Goal: Find specific page/section: Find specific page/section

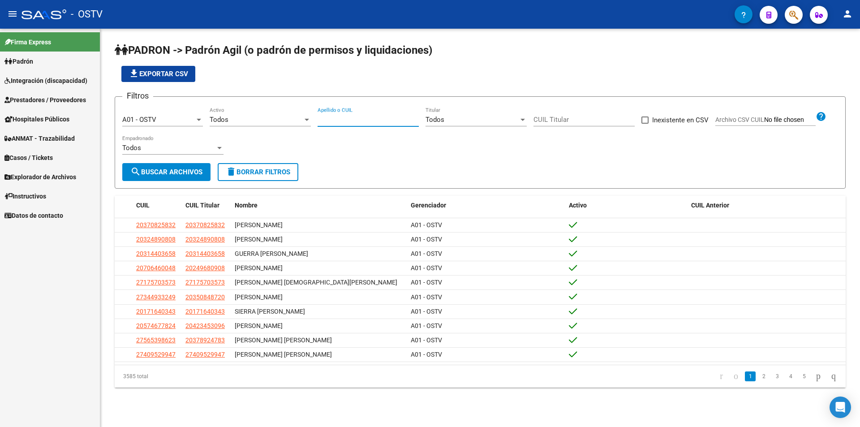
click at [337, 120] on input "Apellido o CUIL" at bounding box center [368, 120] width 101 height 8
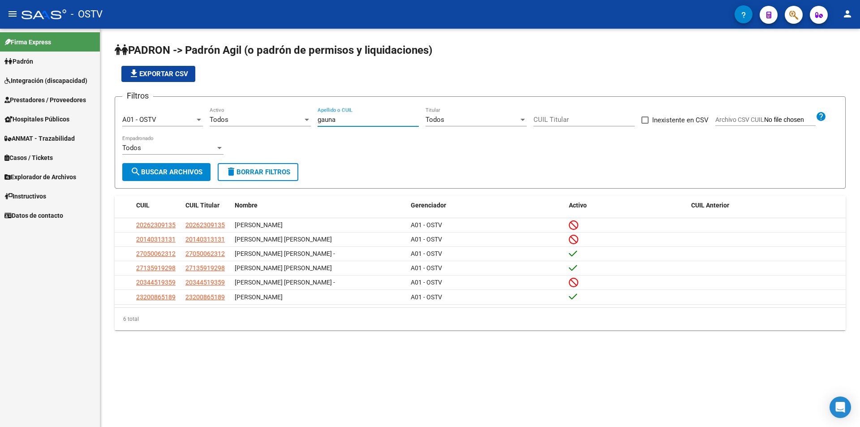
click at [225, 122] on span "Todos" at bounding box center [219, 120] width 19 height 8
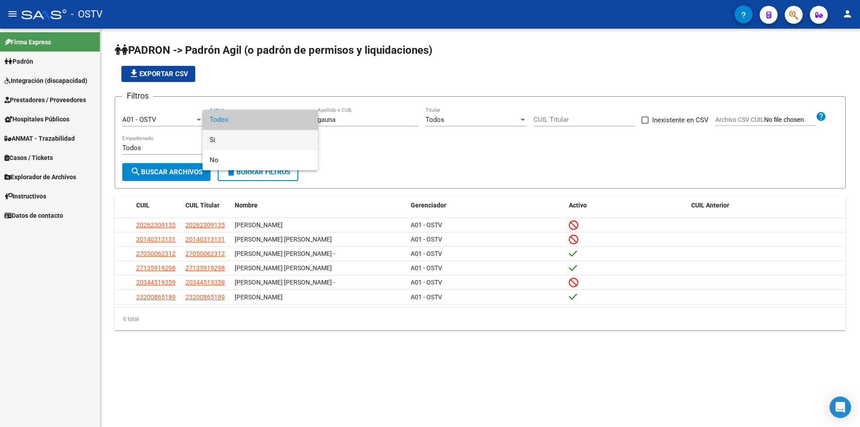
click at [232, 141] on span "Si" at bounding box center [260, 140] width 101 height 20
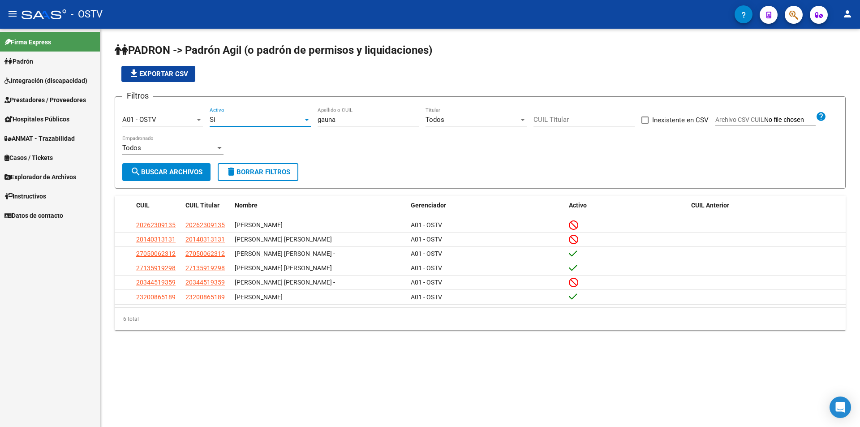
click at [199, 168] on button "search Buscar Archivos" at bounding box center [166, 172] width 88 height 18
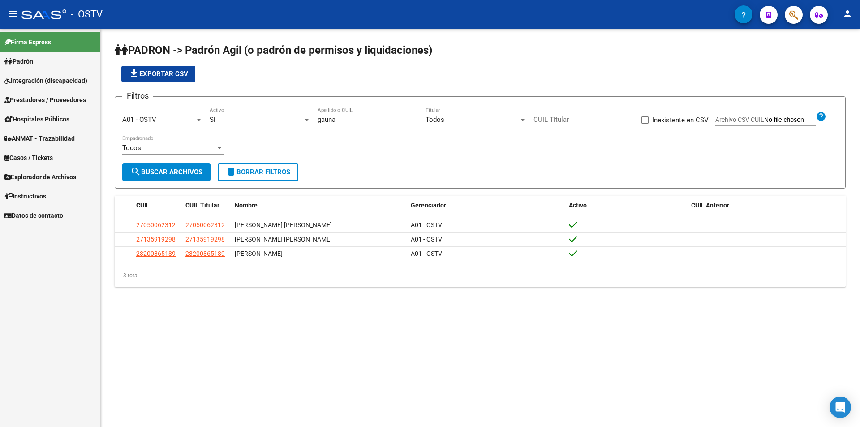
click at [473, 165] on form "Filtros A01 - OSTV Seleccionar Gerenciador Si Activo [PERSON_NAME] Apellido o C…" at bounding box center [480, 142] width 731 height 92
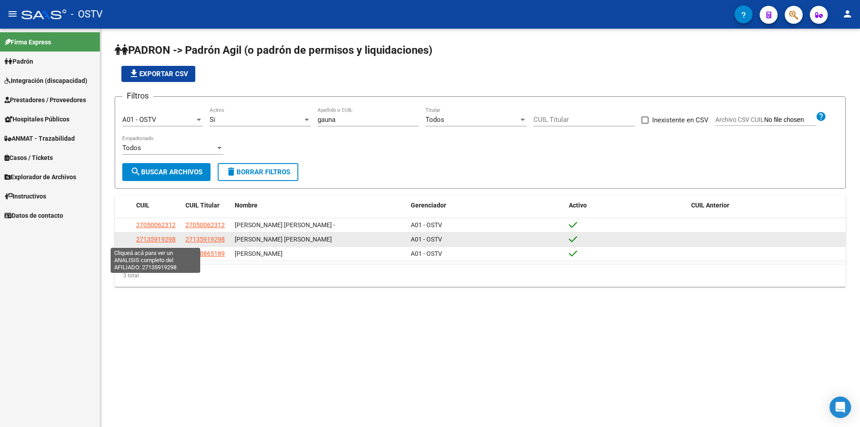
click at [168, 241] on span "27135919298" at bounding box center [155, 239] width 39 height 7
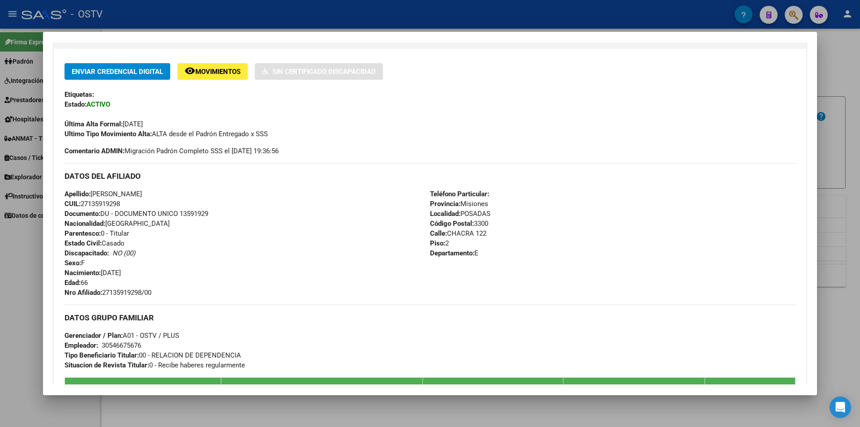
scroll to position [228, 0]
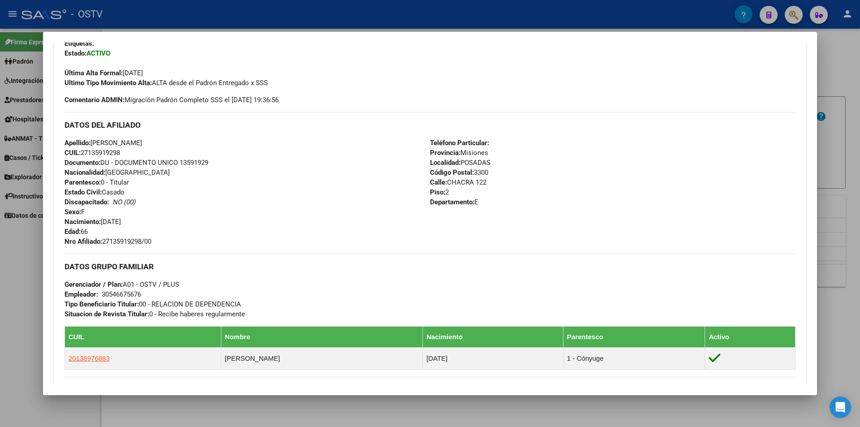
click at [194, 160] on span "Documento: DU - DOCUMENTO UNICO 13591929" at bounding box center [136, 163] width 144 height 8
copy span "13591929"
click at [112, 240] on span "Nro Afiliado: 27135919298/00" at bounding box center [107, 241] width 87 height 8
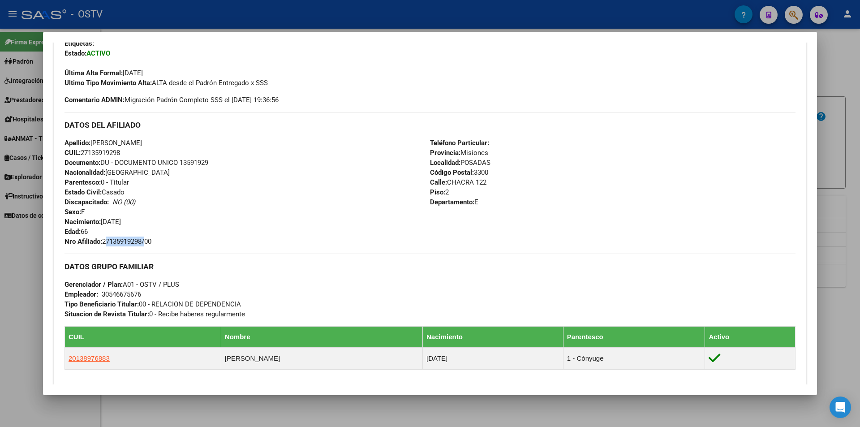
copy span "27135919298"
click at [268, 20] on div at bounding box center [430, 213] width 860 height 427
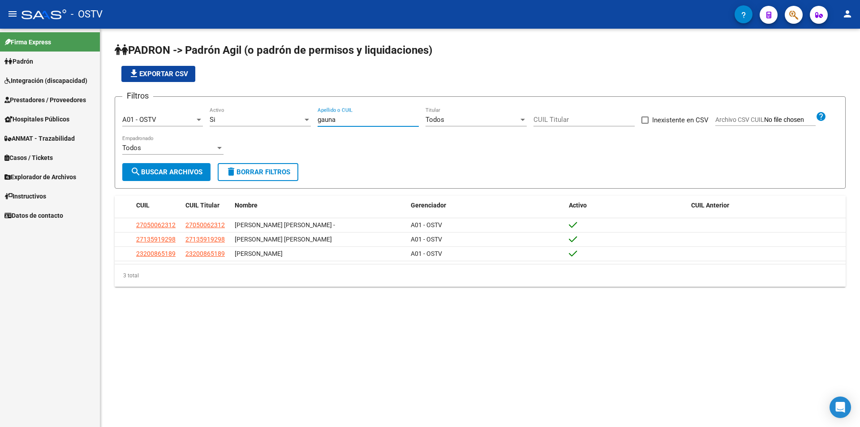
drag, startPoint x: 337, startPoint y: 121, endPoint x: 289, endPoint y: 118, distance: 48.0
click at [289, 118] on div "Filtros A01 - OSTV Seleccionar Gerenciador Si Activo [PERSON_NAME] Apellido o C…" at bounding box center [480, 133] width 716 height 59
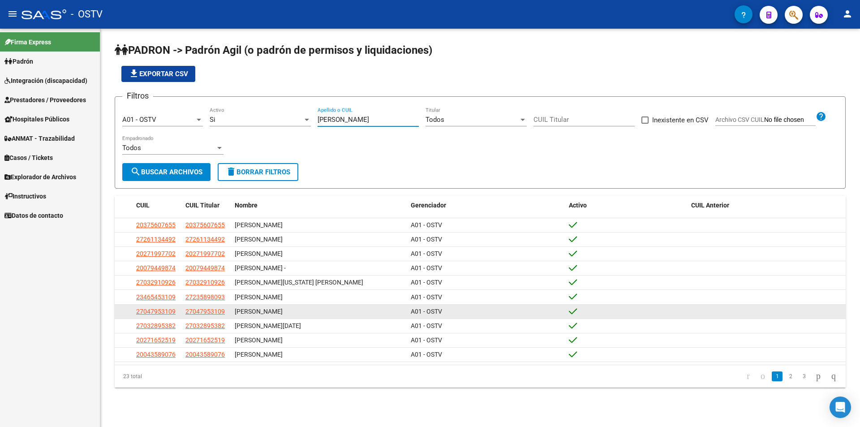
type input "[PERSON_NAME]"
click at [167, 310] on span "27047953109" at bounding box center [155, 311] width 39 height 7
type textarea "27047953109"
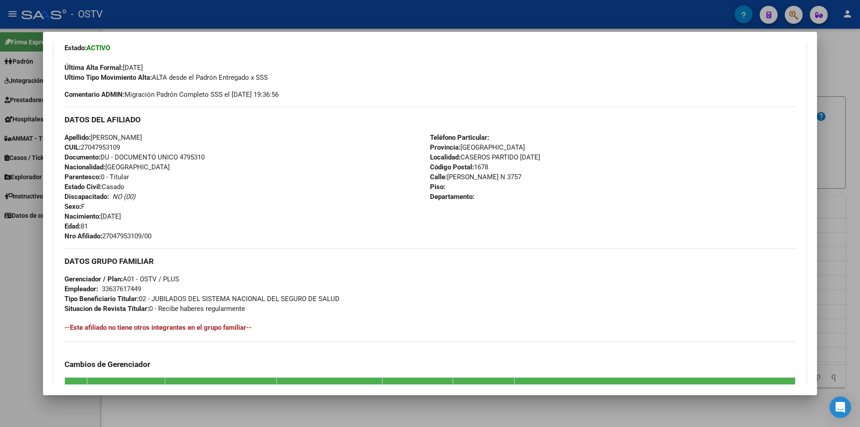
scroll to position [273, 0]
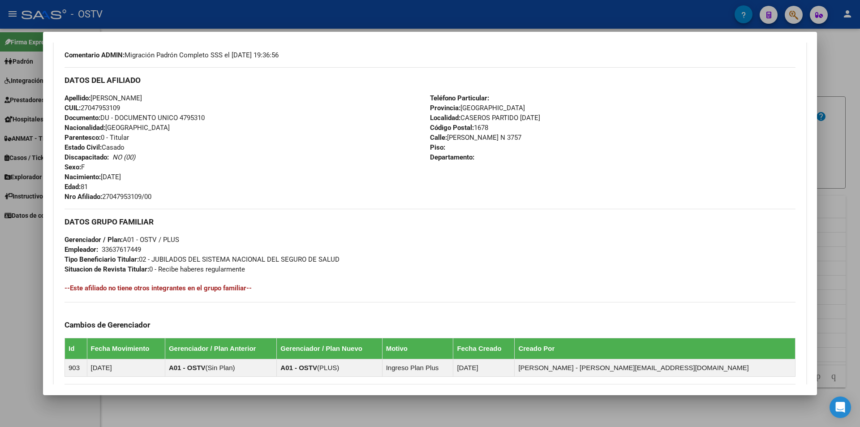
click at [193, 116] on span "Documento: DU - DOCUMENTO UNICO 4795310" at bounding box center [134, 118] width 140 height 8
copy span "4795310"
click at [109, 193] on span "Nro Afiliado: 27047953109/00" at bounding box center [107, 197] width 87 height 8
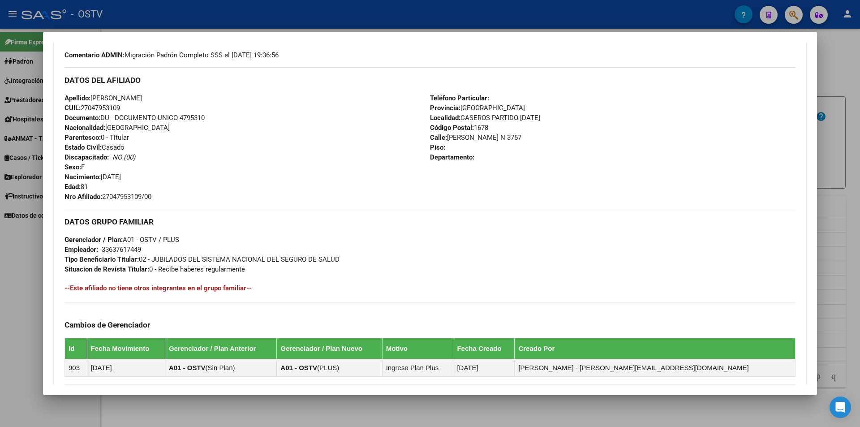
copy span "27047953109"
click at [278, 9] on div at bounding box center [430, 213] width 860 height 427
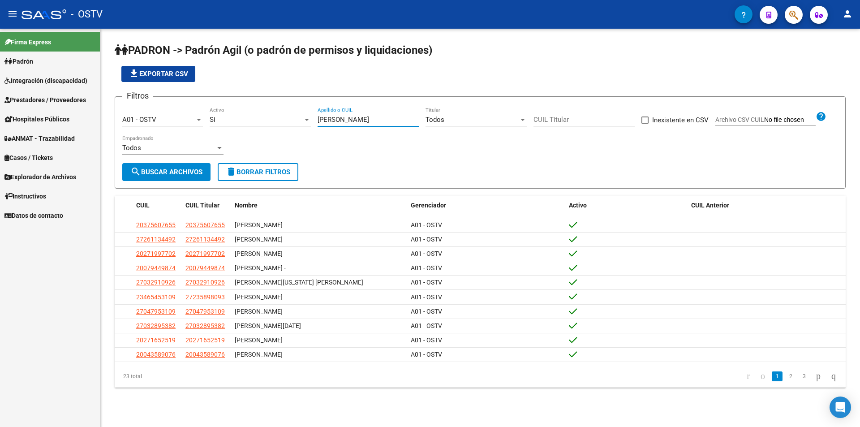
drag, startPoint x: 365, startPoint y: 123, endPoint x: 266, endPoint y: 115, distance: 99.8
click at [266, 115] on div "Filtros A01 - OSTV Seleccionar Gerenciador Si Activo [PERSON_NAME] Apellido o C…" at bounding box center [480, 133] width 716 height 59
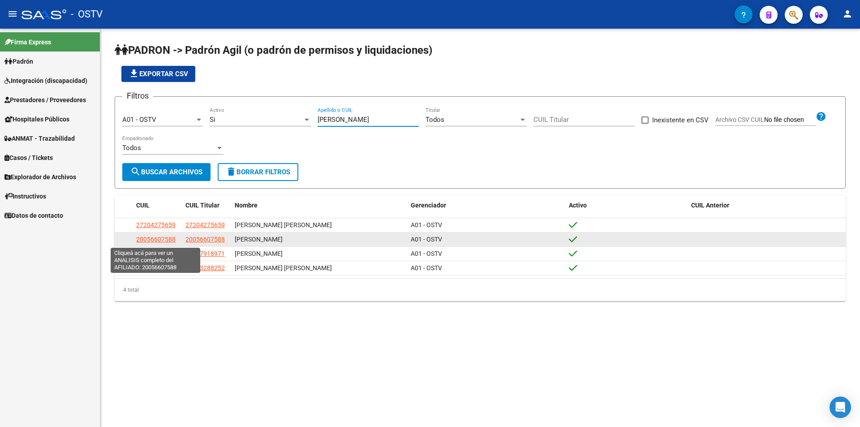
type input "[PERSON_NAME]"
click at [164, 240] on span "20056607588" at bounding box center [155, 239] width 39 height 7
type textarea "20056607588"
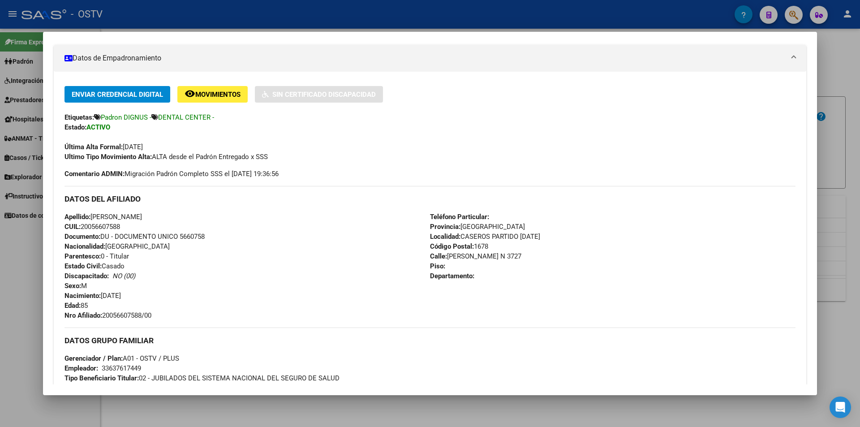
scroll to position [224, 0]
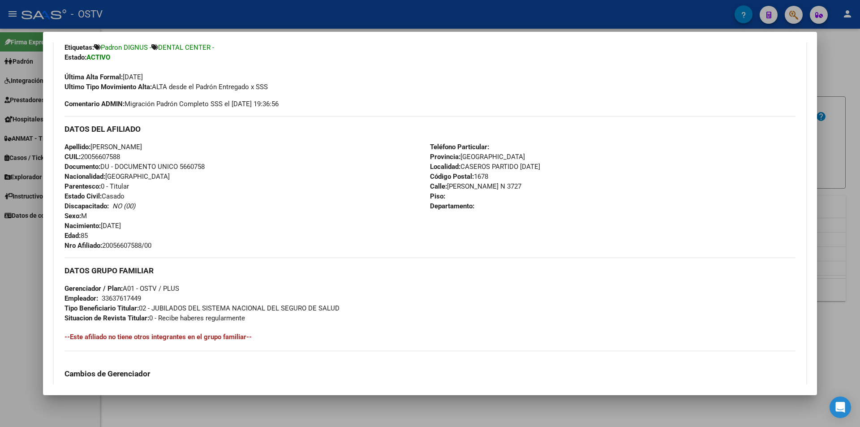
click at [185, 167] on span "Documento: DU - DOCUMENTO UNICO 5660758" at bounding box center [134, 167] width 140 height 8
copy span "5660758"
click at [134, 243] on span "Nro Afiliado: 20056607588/00" at bounding box center [107, 245] width 87 height 8
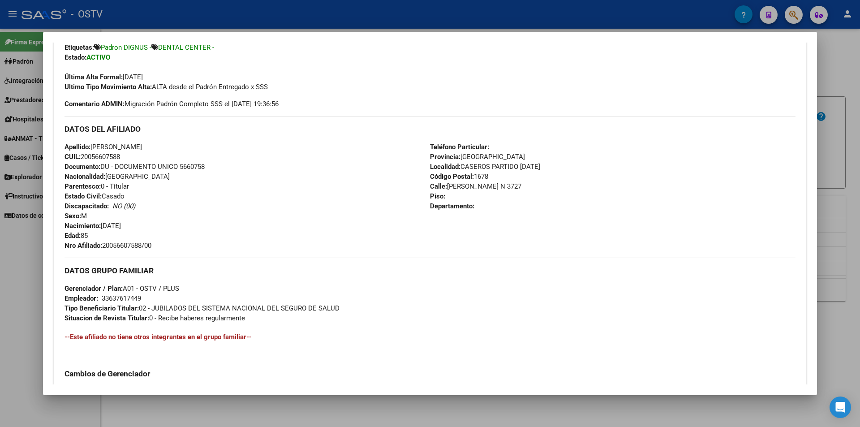
copy span "20056607588"
click at [431, 101] on div "Enviar Credencial Digital remove_red_eye Movimientos Sin Certificado Discapacid…" at bounding box center [429, 62] width 731 height 93
click at [248, 25] on div at bounding box center [430, 213] width 860 height 427
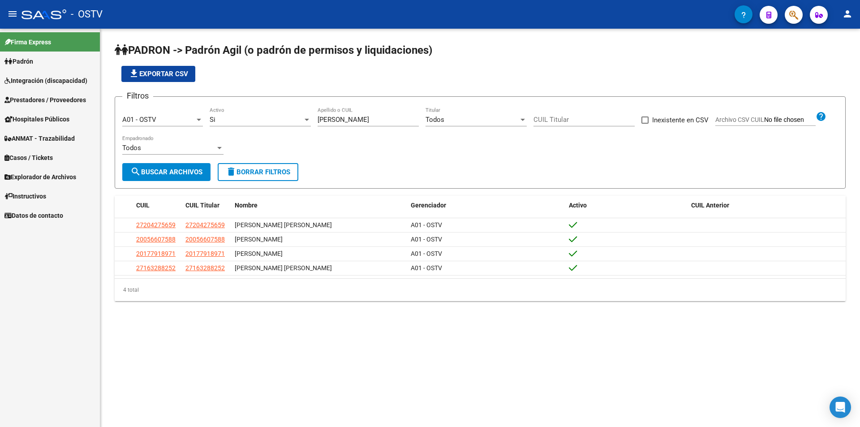
click at [291, 82] on div "file_download Exportar CSV" at bounding box center [480, 74] width 731 height 16
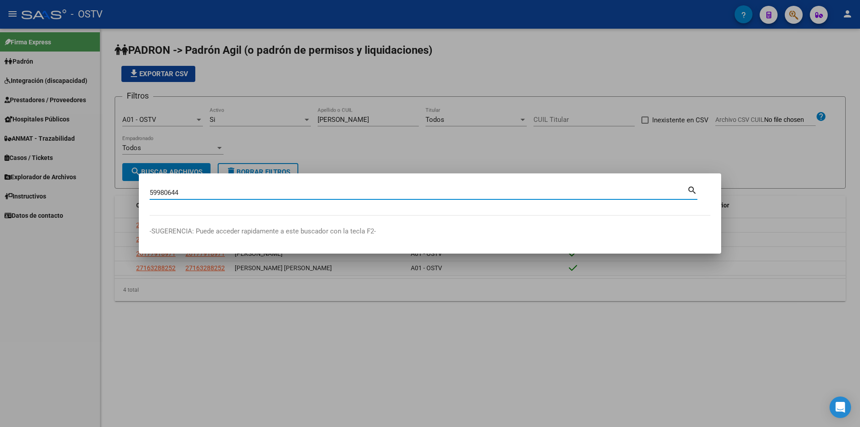
type input "59980644"
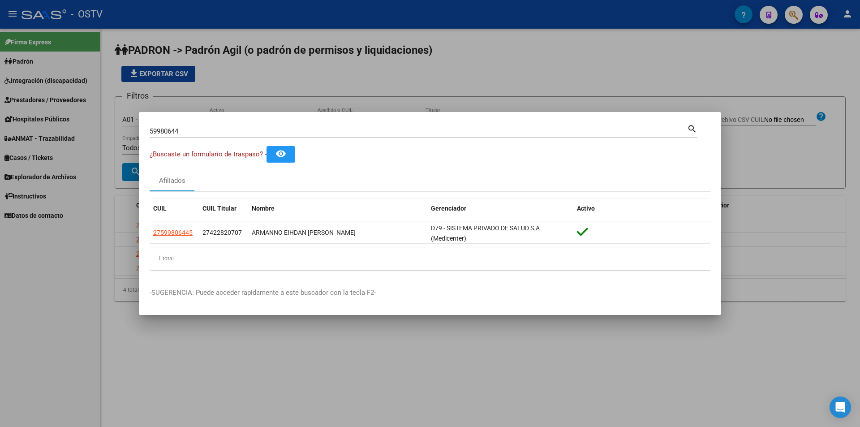
click at [216, 48] on div at bounding box center [430, 213] width 860 height 427
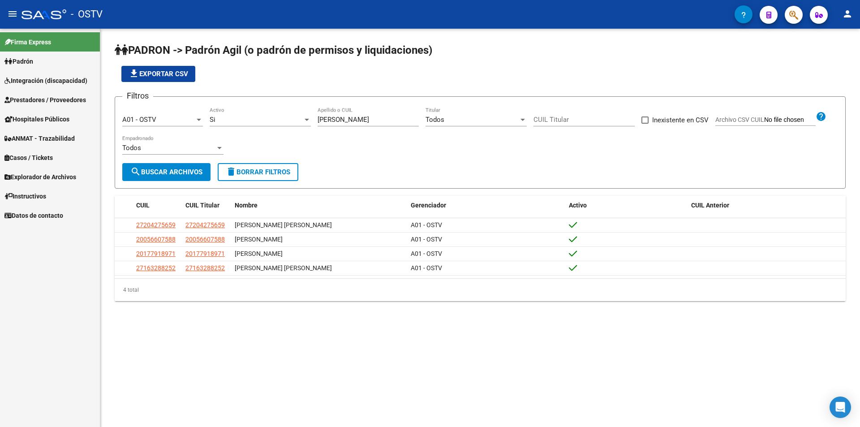
click at [278, 73] on div "file_download Exportar CSV" at bounding box center [480, 74] width 731 height 16
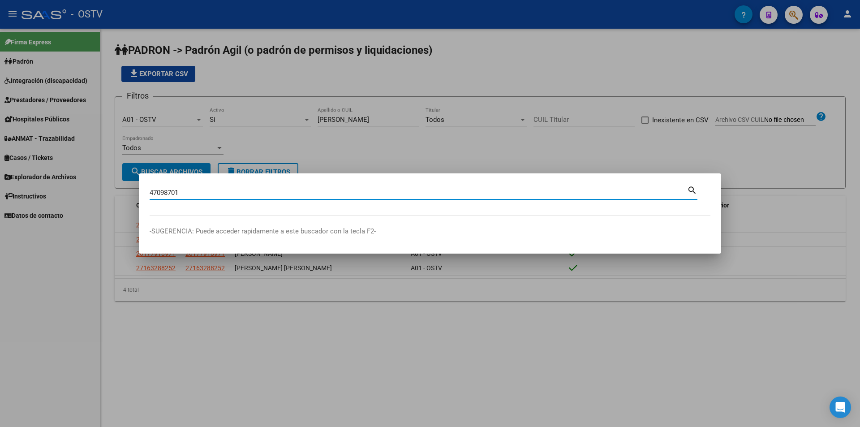
type input "47098701"
